Goal: Task Accomplishment & Management: Use online tool/utility

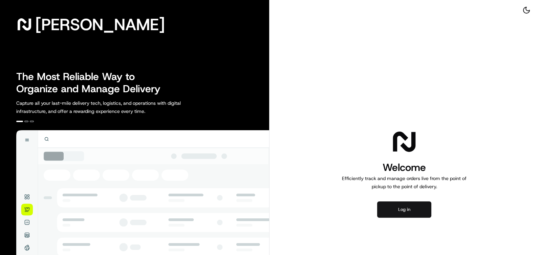
click at [389, 210] on button "Log in" at bounding box center [404, 209] width 54 height 16
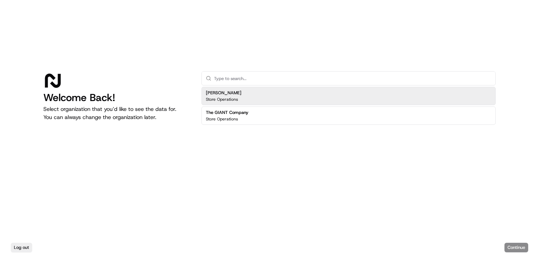
click at [262, 102] on div "[PERSON_NAME] Store Operations" at bounding box center [349, 96] width 294 height 18
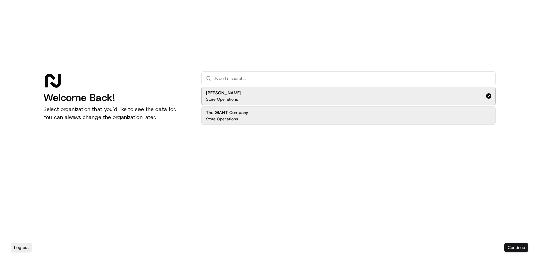
click at [519, 249] on button "Continue" at bounding box center [517, 247] width 24 height 9
